Goal: Register for event/course

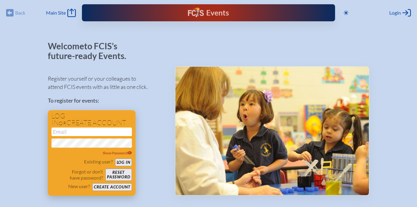
click at [112, 132] on input "email" at bounding box center [91, 132] width 80 height 9
type input "[EMAIL_ADDRESS][DOMAIN_NAME]"
click at [121, 160] on button "Log in" at bounding box center [123, 163] width 17 height 8
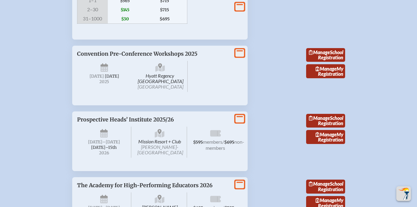
scroll to position [812, 0]
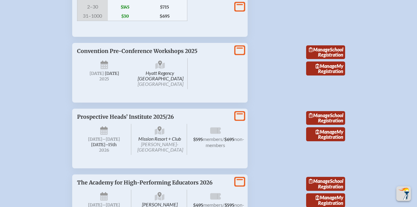
click at [104, 55] on span "Convention Pre-Conference Workshops 2025" at bounding box center [137, 51] width 120 height 7
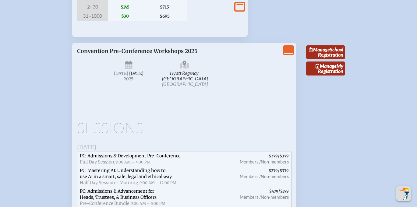
click at [129, 76] on span "[DATE]" at bounding box center [136, 73] width 14 height 5
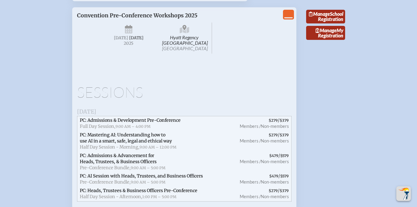
scroll to position [773, 0]
